Goal: Information Seeking & Learning: Check status

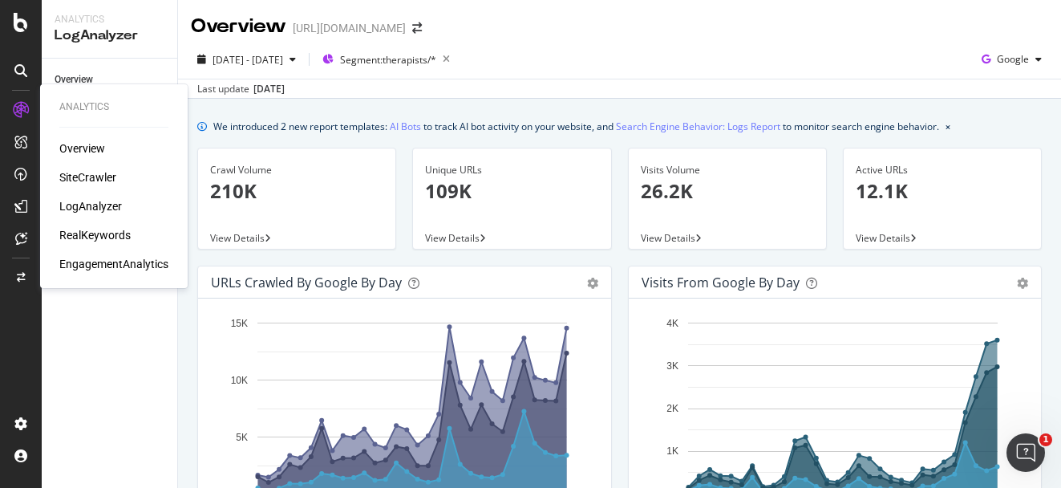
click at [94, 237] on div "RealKeywords" at bounding box center [94, 235] width 71 height 16
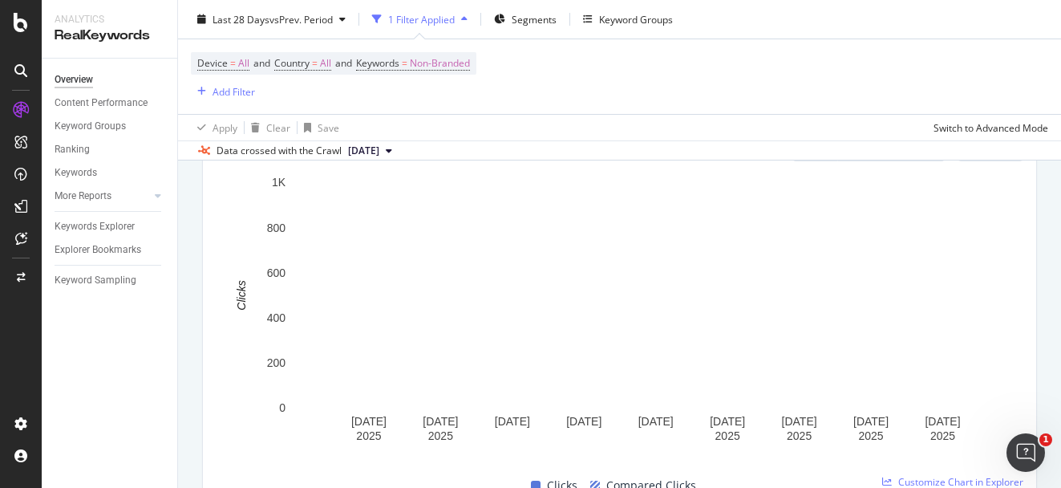
scroll to position [724, 0]
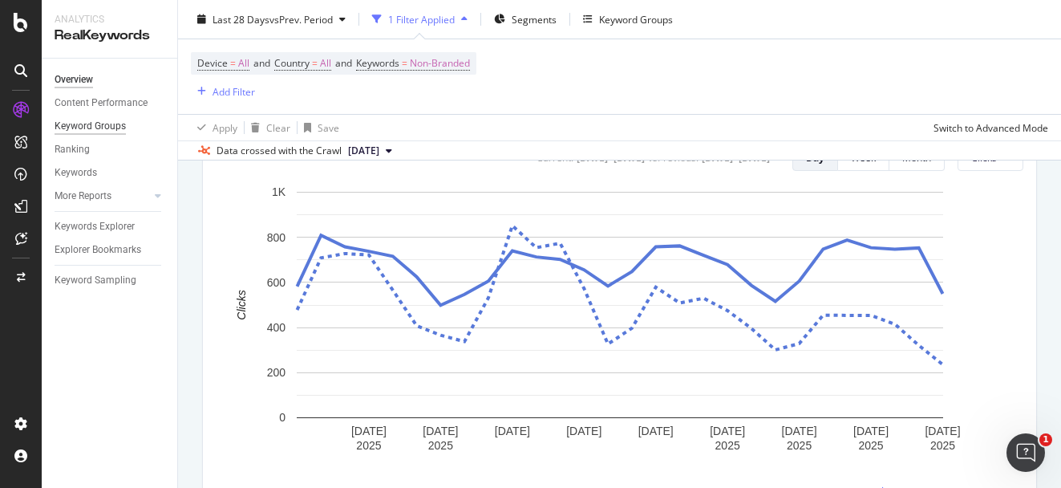
click at [99, 121] on div "Keyword Groups" at bounding box center [90, 126] width 71 height 17
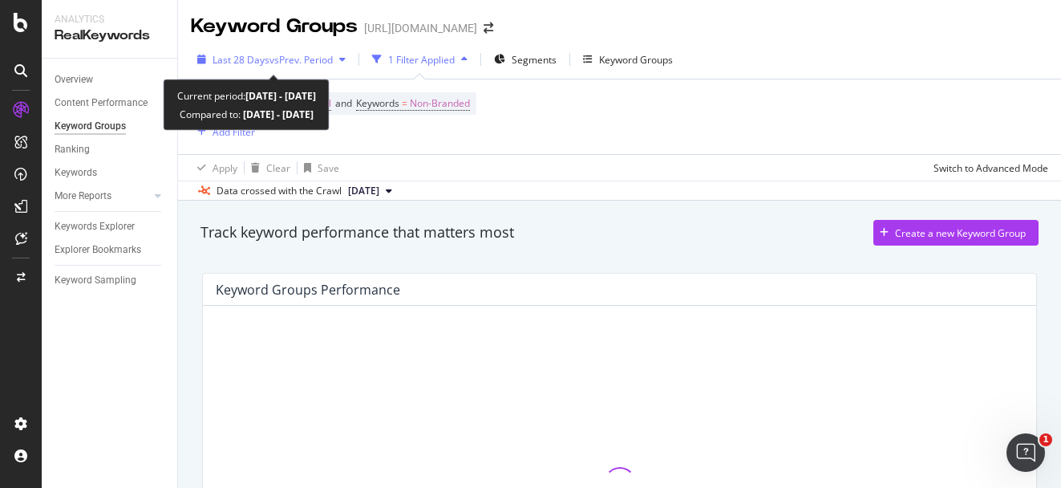
click at [299, 59] on span "vs Prev. Period" at bounding box center [301, 60] width 63 height 14
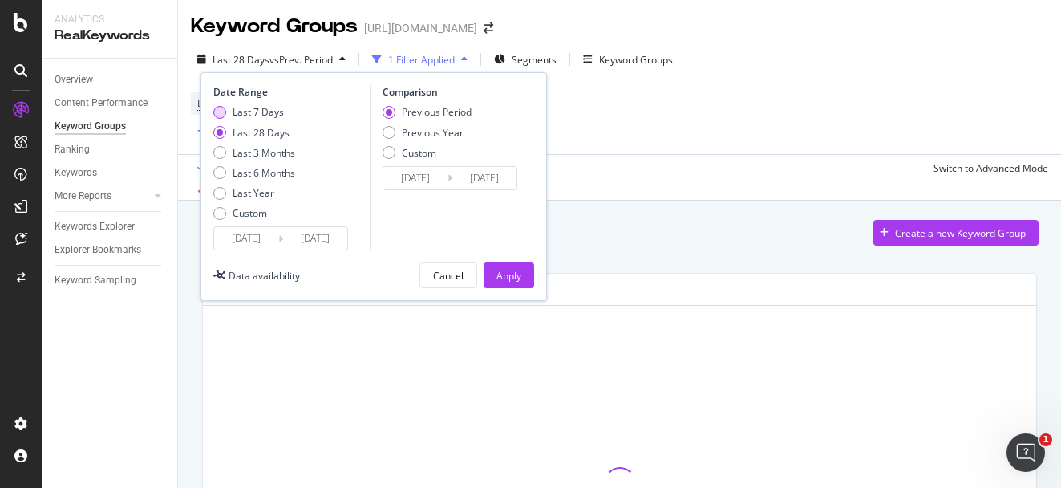
click at [274, 108] on div "Last 7 Days" at bounding box center [258, 112] width 51 height 14
type input "[DATE]"
click at [494, 258] on div "Date Range Last 7 Days Last 28 Days Last 3 Months Last 6 Months Last Year Custo…" at bounding box center [374, 186] width 347 height 229
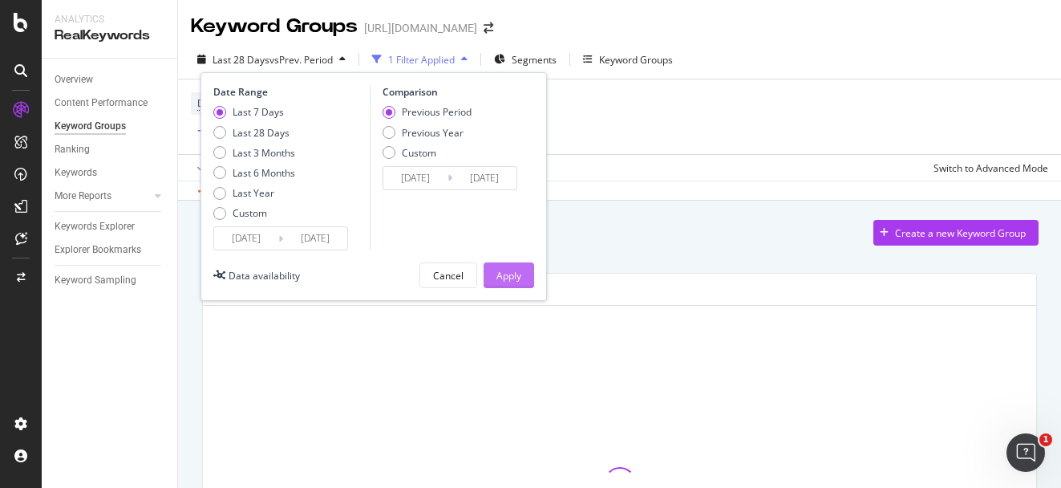
click at [497, 272] on div "Apply" at bounding box center [509, 276] width 25 height 14
